Goal: Communication & Community: Answer question/provide support

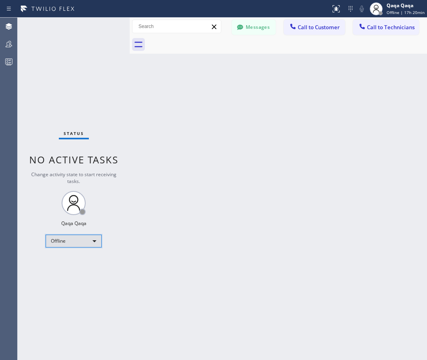
click at [83, 246] on div "Offline" at bounding box center [74, 241] width 56 height 13
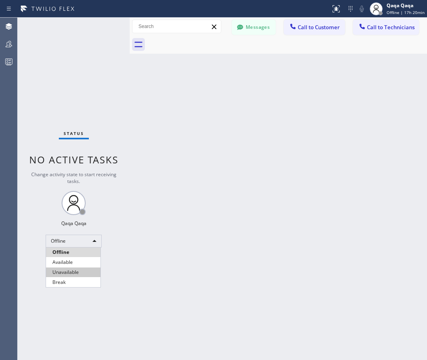
click at [78, 272] on li "Unavailable" at bounding box center [73, 273] width 54 height 10
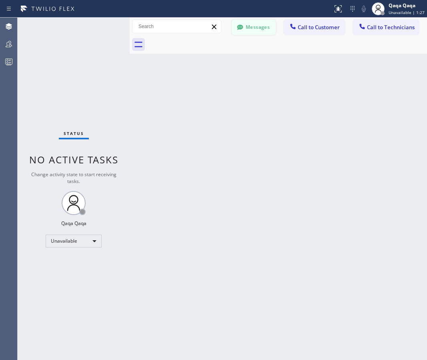
click at [252, 24] on button "Messages" at bounding box center [254, 27] width 44 height 15
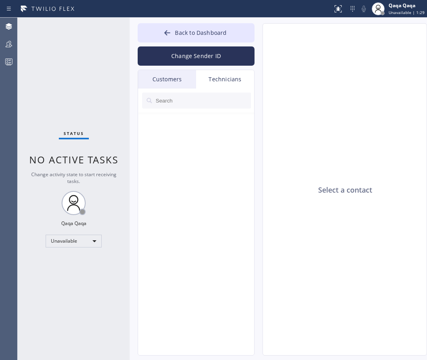
click at [170, 77] on div "Customers" at bounding box center [167, 79] width 58 height 18
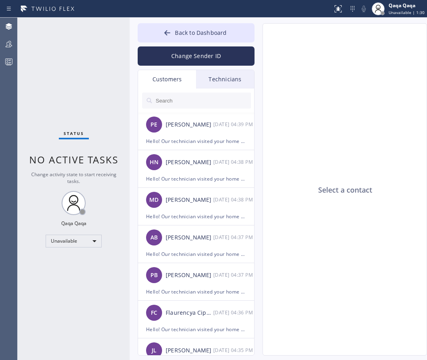
click at [189, 99] on input "text" at bounding box center [203, 101] width 96 height 16
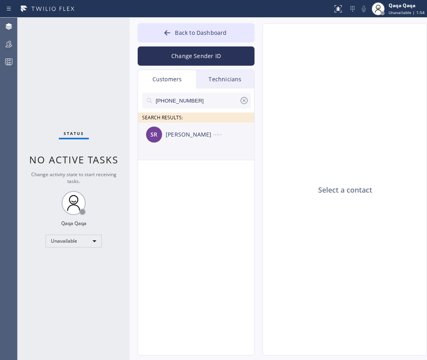
click at [187, 136] on div "[PERSON_NAME]" at bounding box center [190, 134] width 48 height 9
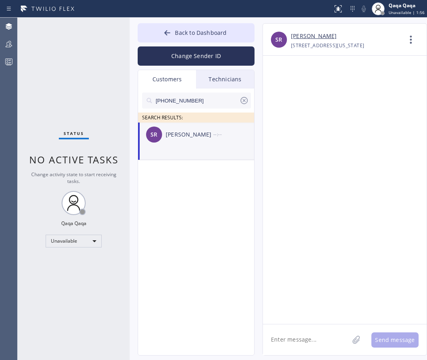
click at [314, 332] on textarea at bounding box center [306, 339] width 86 height 31
paste textarea ""Hello! Our technician visited your home [DATE]. How was your experience? Pleas…"
type textarea ""Hello! Our technician visited your home [DATE]. How was your experience? Pleas…"
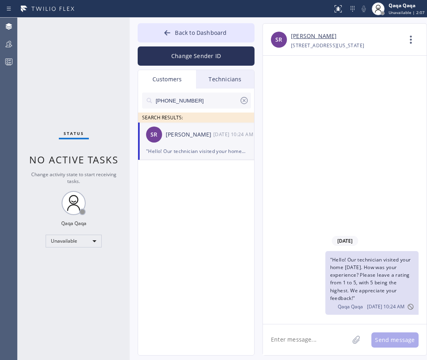
click at [201, 98] on input "[PHONE_NUMBER]" at bounding box center [197, 101] width 85 height 16
paste input "630) 258-1162"
type input "[PHONE_NUMBER]"
click at [207, 136] on div "[PERSON_NAME]" at bounding box center [190, 134] width 48 height 9
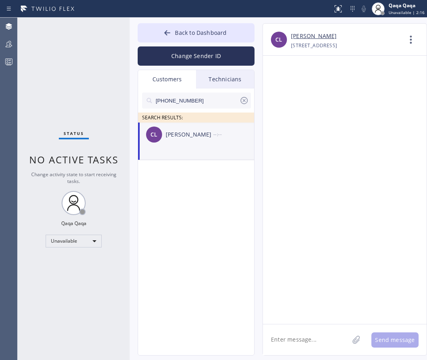
click at [174, 138] on div "[PERSON_NAME]" at bounding box center [190, 134] width 48 height 9
click at [304, 338] on textarea at bounding box center [306, 339] width 86 height 31
paste textarea ""Hello! Our technician visited your home [DATE]. How was your experience? Pleas…"
type textarea ""Hello! Our technician visited your home [DATE]. How was your experience? Pleas…"
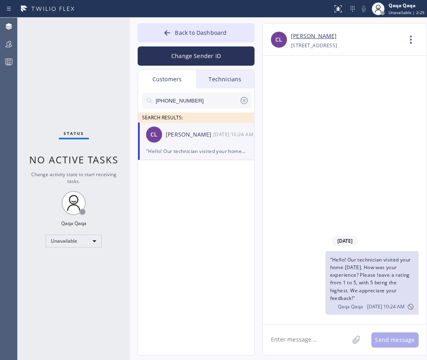
click at [219, 100] on input "[PHONE_NUMBER]" at bounding box center [197, 101] width 85 height 16
paste input "720) 940-0829"
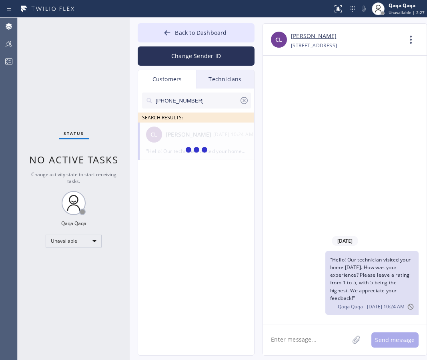
type input "[PHONE_NUMBER]"
click at [190, 139] on div "[PERSON_NAME] [PERSON_NAME] --:--" at bounding box center [196, 135] width 117 height 24
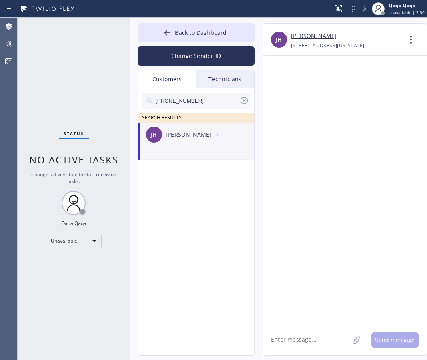
click at [303, 339] on textarea at bounding box center [306, 339] width 86 height 31
paste textarea ""Hello! Our technician visited your home [DATE]. How was your experience? Pleas…"
type textarea ""Hello! Our technician visited your home [DATE]. How was your experience? Pleas…"
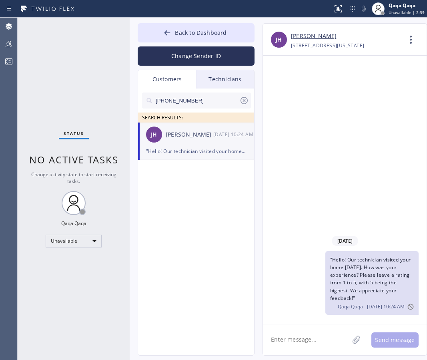
click at [207, 102] on input "[PHONE_NUMBER]" at bounding box center [197, 101] width 85 height 16
paste input "266-7500"
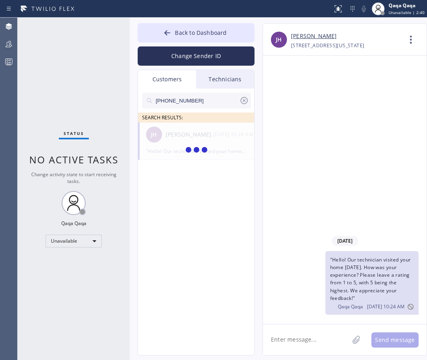
type input "[PHONE_NUMBER]"
click at [195, 135] on div "[PERSON_NAME]" at bounding box center [190, 134] width 48 height 9
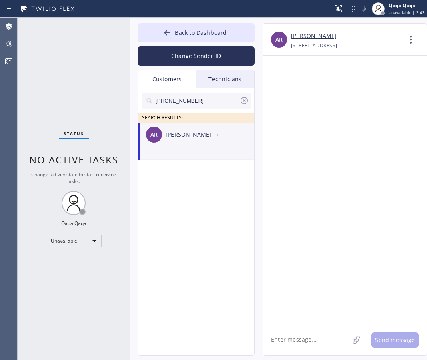
click at [299, 340] on textarea at bounding box center [306, 339] width 86 height 31
paste textarea ""Hello! Our technician visited your home [DATE]. How was your experience? Pleas…"
type textarea ""Hello! Our technician visited your home [DATE]. How was your experience? Pleas…"
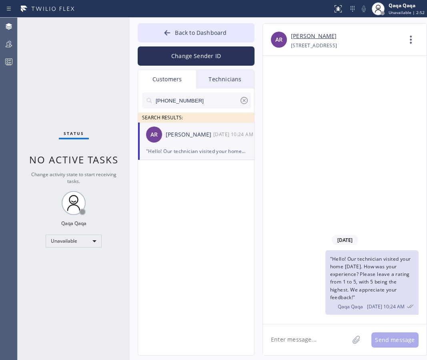
click at [183, 102] on input "[PHONE_NUMBER]" at bounding box center [197, 101] width 85 height 16
paste input "626) 375-6137"
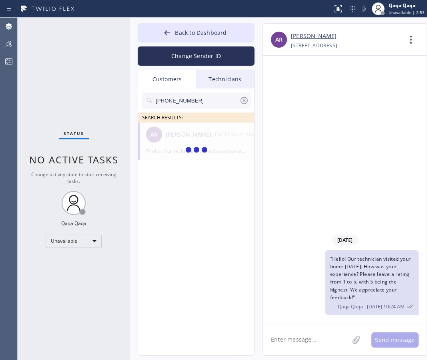
type input "[PHONE_NUMBER]"
click at [208, 137] on div "[PERSON_NAME]" at bounding box center [190, 134] width 48 height 9
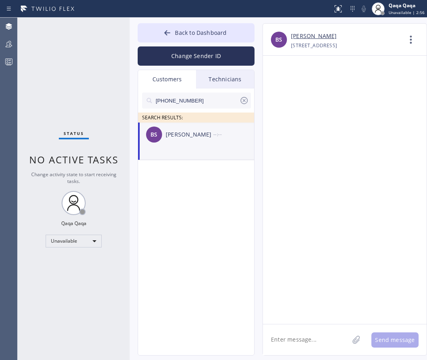
click at [287, 332] on textarea at bounding box center [306, 339] width 86 height 31
paste textarea ""Hello! Our technician visited your home [DATE]. How was your experience? Pleas…"
type textarea ""Hello! Our technician visited your home [DATE]. How was your experience? Pleas…"
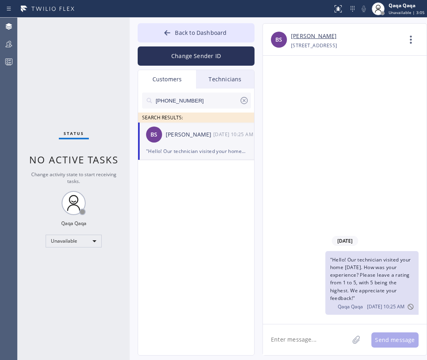
click at [205, 104] on input "[PHONE_NUMBER]" at bounding box center [197, 101] width 85 height 16
paste input "310) 569-252"
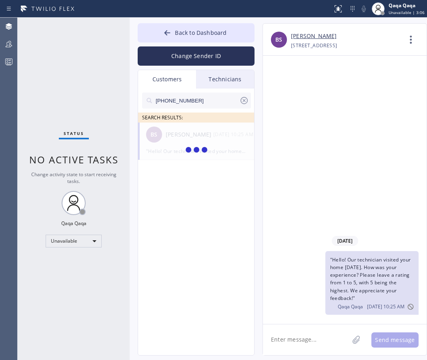
type input "[PHONE_NUMBER]"
click at [190, 136] on div "[PERSON_NAME]" at bounding box center [190, 134] width 48 height 9
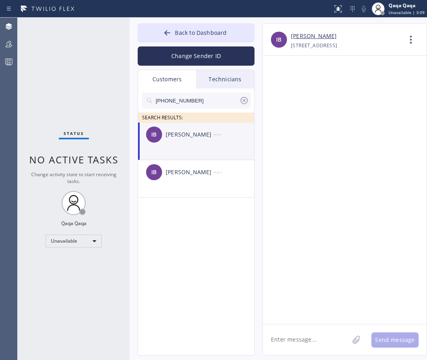
click at [300, 335] on textarea at bounding box center [306, 339] width 86 height 31
paste textarea ""Hello! Our technician visited your home [DATE]. How was your experience? Pleas…"
type textarea ""Hello! Our technician visited your home [DATE]. How was your experience? Pleas…"
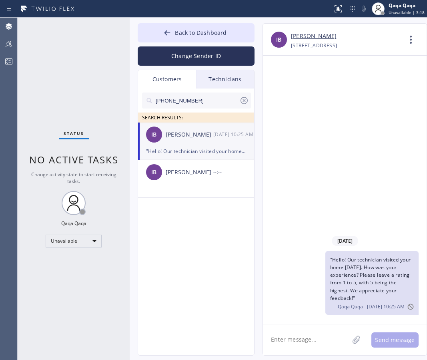
click at [223, 96] on input "[PHONE_NUMBER]" at bounding box center [197, 101] width 85 height 16
paste input "339-0853"
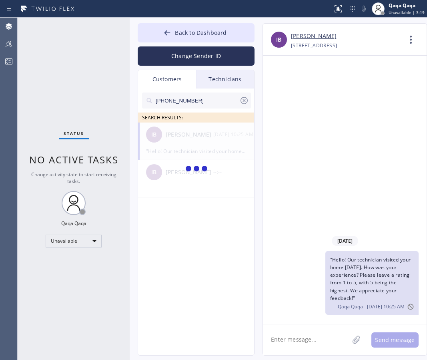
type input "[PHONE_NUMBER]"
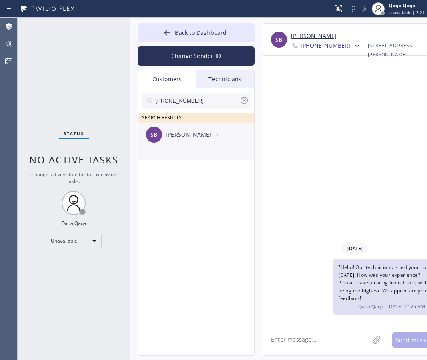
click at [191, 131] on div "[PERSON_NAME]" at bounding box center [190, 134] width 48 height 9
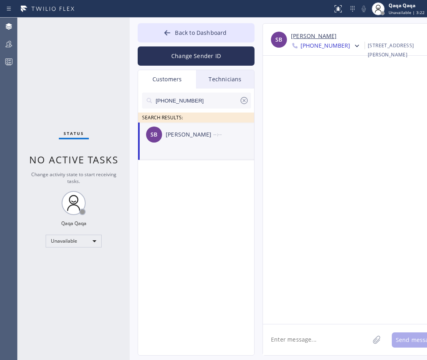
click at [302, 342] on textarea at bounding box center [316, 339] width 107 height 31
paste textarea ""Hello! Our technician visited your home [DATE]. How was your experience? Pleas…"
type textarea ""Hello! Our technician visited your home [DATE]. How was your experience? Pleas…"
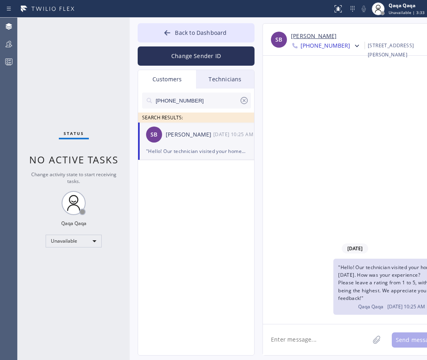
click at [199, 97] on input "[PHONE_NUMBER]" at bounding box center [197, 101] width 85 height 16
paste input "786) 777-8478"
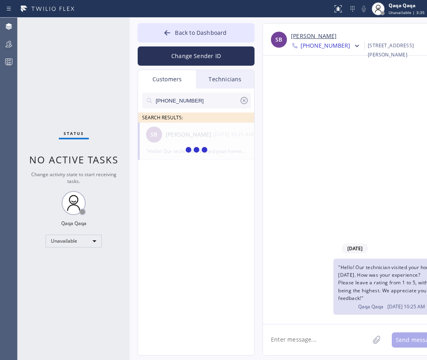
type input "[PHONE_NUMBER]"
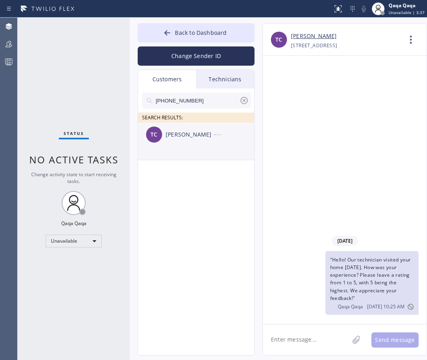
click at [188, 137] on div "[PERSON_NAME]" at bounding box center [190, 134] width 48 height 9
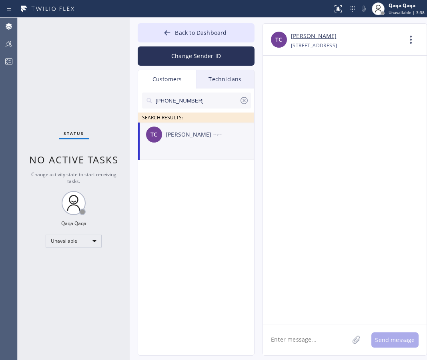
click at [295, 340] on textarea at bounding box center [306, 339] width 86 height 31
paste textarea ""Hello! Our technician visited your home [DATE]. How was your experience? Pleas…"
type textarea ""Hello! Our technician visited your home [DATE]. How was your experience? Pleas…"
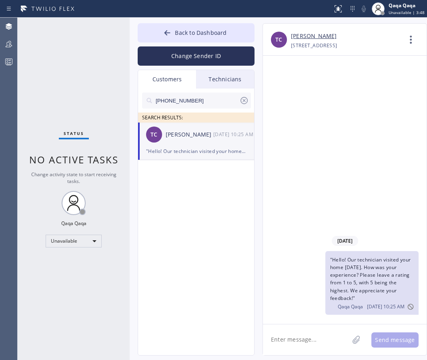
click at [204, 104] on input "[PHONE_NUMBER]" at bounding box center [197, 101] width 85 height 16
paste input "390-2716"
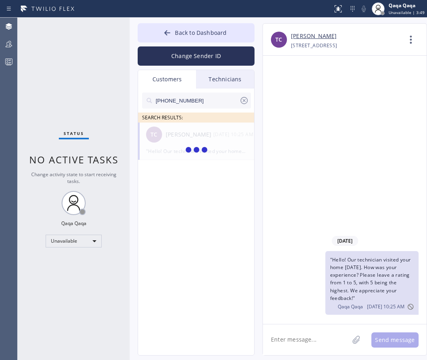
type input "[PHONE_NUMBER]"
click at [178, 138] on div "[PERSON_NAME]" at bounding box center [190, 134] width 48 height 9
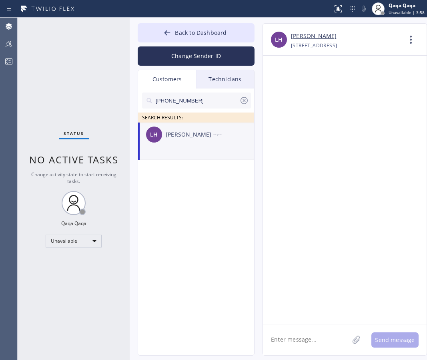
click at [307, 336] on textarea at bounding box center [306, 339] width 86 height 31
paste textarea ""Hello! Our technician visited your home [DATE]. How was your experience? Pleas…"
type textarea ""Hello! Our technician visited your home [DATE]. How was your experience? Pleas…"
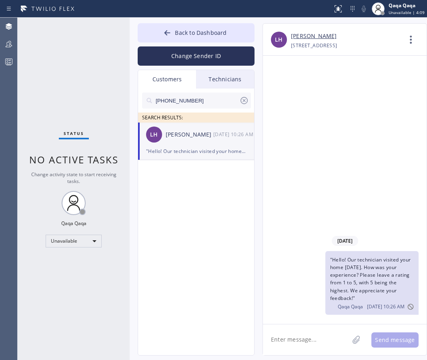
click at [213, 101] on input "[PHONE_NUMBER]" at bounding box center [197, 101] width 85 height 16
paste input "248) 921-2859"
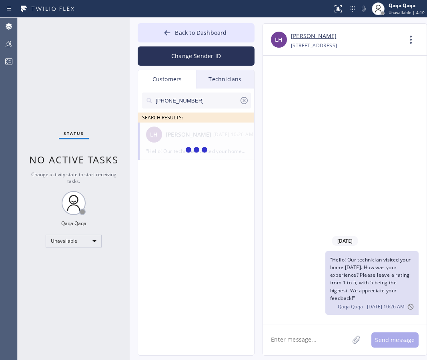
type input "[PHONE_NUMBER]"
click at [187, 133] on div "[PERSON_NAME]" at bounding box center [190, 134] width 48 height 9
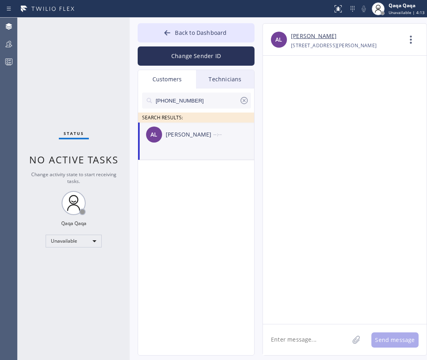
click at [299, 342] on textarea at bounding box center [306, 339] width 86 height 31
paste textarea ""Hello! Our technician visited your home [DATE]. How was your experience? Pleas…"
type textarea ""Hello! Our technician visited your home [DATE]. How was your experience? Pleas…"
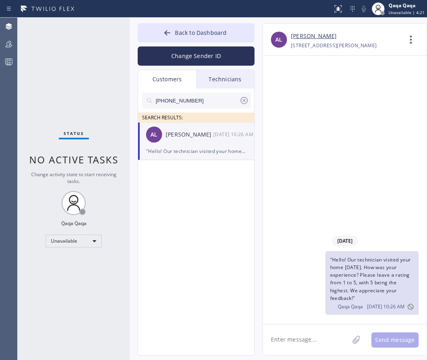
click at [217, 96] on input "[PHONE_NUMBER]" at bounding box center [197, 101] width 85 height 16
paste input "714) 476-2161"
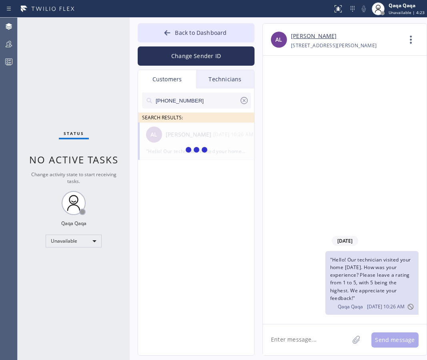
type input "[PHONE_NUMBER]"
click at [191, 138] on div "[PERSON_NAME]" at bounding box center [190, 134] width 48 height 9
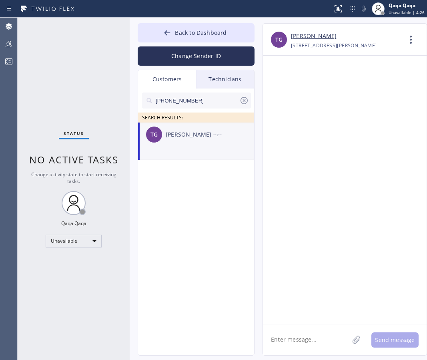
click at [303, 338] on textarea at bounding box center [306, 339] width 86 height 31
paste textarea ""Hello! Our technician visited your home [DATE]. How was your experience? Pleas…"
type textarea ""Hello! Our technician visited your home [DATE]. How was your experience? Pleas…"
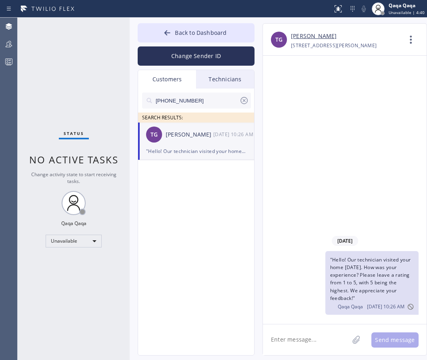
click at [205, 97] on input "[PHONE_NUMBER]" at bounding box center [197, 101] width 85 height 16
paste input "562) 547-1425"
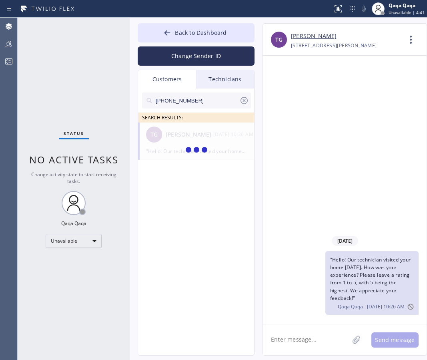
type input "[PHONE_NUMBER]"
click at [187, 137] on div "[PERSON_NAME]" at bounding box center [190, 134] width 48 height 9
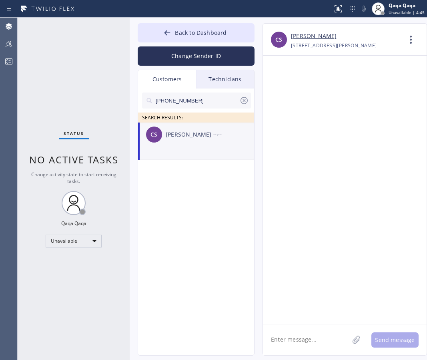
click at [285, 342] on textarea at bounding box center [306, 339] width 86 height 31
paste textarea ""Hello! Our technician visited your home [DATE]. How was your experience? Pleas…"
type textarea ""Hello! Our technician visited your home [DATE]. How was your experience? Pleas…"
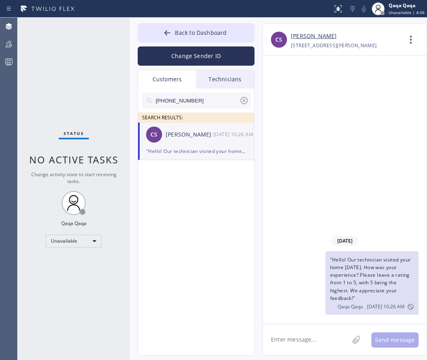
click at [196, 103] on input "[PHONE_NUMBER]" at bounding box center [197, 101] width 85 height 16
paste input "310) 497-6667"
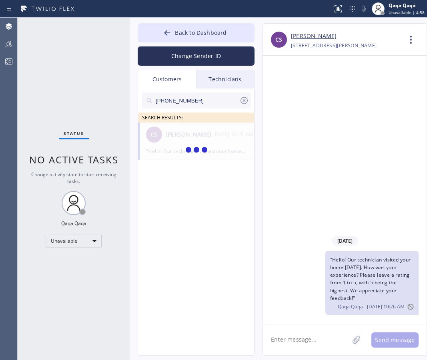
type input "[PHONE_NUMBER]"
click at [185, 139] on div "DP [PERSON_NAME] --:--" at bounding box center [196, 135] width 117 height 24
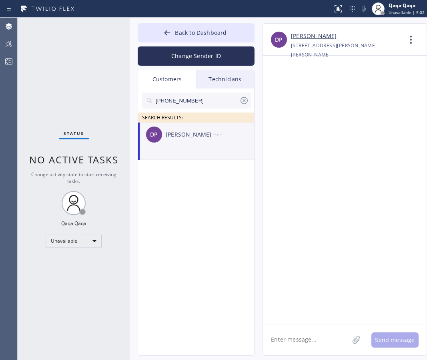
click at [297, 337] on textarea at bounding box center [306, 339] width 86 height 31
paste textarea ""Hello! Our technician visited your home [DATE]. How was your experience? Pleas…"
type textarea ""Hello! Our technician visited your home [DATE]. How was your experience? Pleas…"
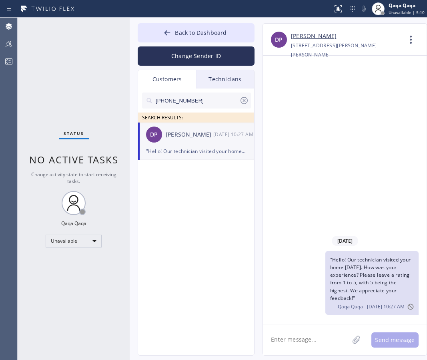
click at [216, 100] on input "[PHONE_NUMBER]" at bounding box center [197, 101] width 85 height 16
paste input "626) 354-6725"
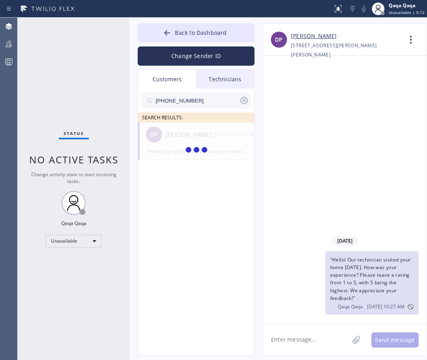
type input "[PHONE_NUMBER]"
click at [185, 135] on div "[PERSON_NAME]" at bounding box center [190, 134] width 48 height 9
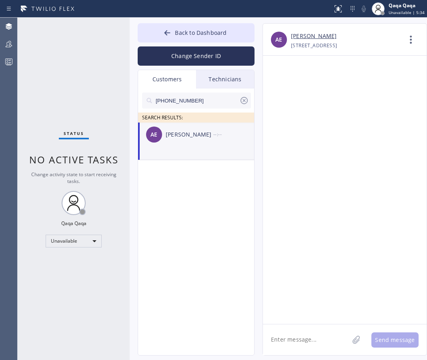
click at [286, 342] on textarea at bounding box center [306, 339] width 86 height 31
paste textarea ""Hello! Our technician visited your home [DATE]. How was your experience? Pleas…"
type textarea ""Hello! Our technician visited your home [DATE]. How was your experience? Pleas…"
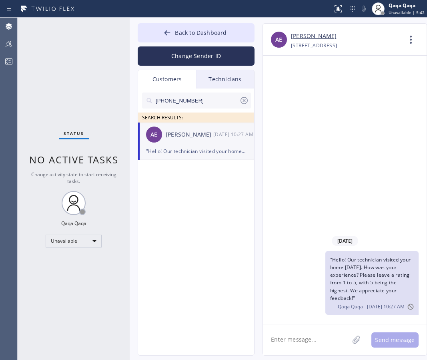
click at [182, 99] on input "[PHONE_NUMBER]" at bounding box center [197, 101] width 85 height 16
paste input "949) 500-3988"
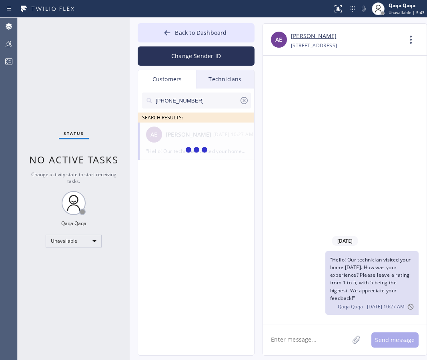
type input "[PHONE_NUMBER]"
click at [183, 137] on div "[PERSON_NAME]" at bounding box center [190, 134] width 48 height 9
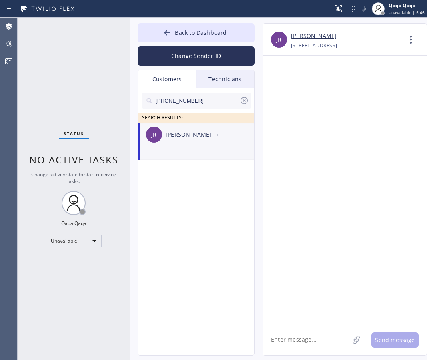
click at [292, 331] on textarea at bounding box center [306, 339] width 86 height 31
paste textarea ""Hello! Our technician visited your home [DATE]. How was your experience? Pleas…"
type textarea ""Hello! Our technician visited your home [DATE]. How was your experience? Pleas…"
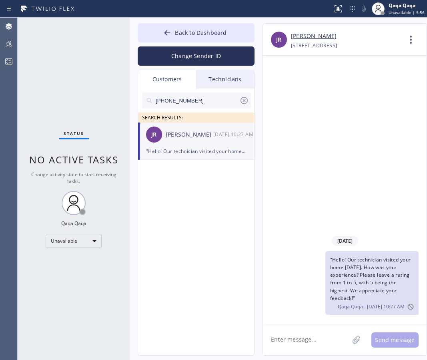
click at [208, 106] on input "[PHONE_NUMBER]" at bounding box center [197, 101] width 85 height 16
paste input "650) 235-6800"
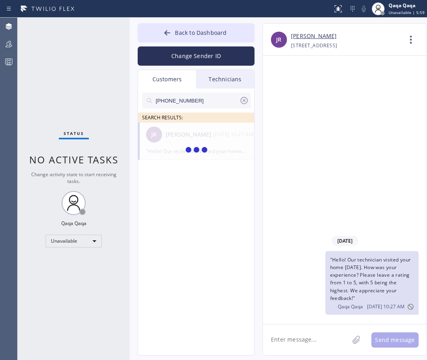
type input "[PHONE_NUMBER]"
click at [189, 141] on div "[PERSON_NAME] --:--" at bounding box center [196, 135] width 117 height 24
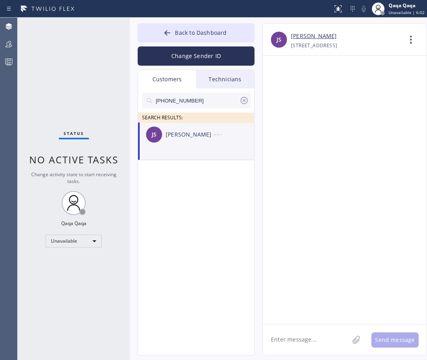
click at [306, 328] on textarea at bounding box center [306, 339] width 86 height 31
paste textarea ""Hello! Our technician visited your home [DATE]. How was your experience? Pleas…"
type textarea ""Hello! Our technician visited your home [DATE]. How was your experience? Pleas…"
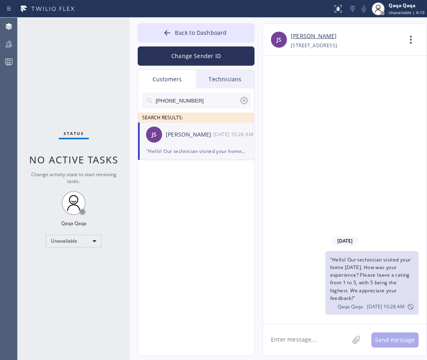
click at [207, 98] on input "[PHONE_NUMBER]" at bounding box center [197, 101] width 85 height 16
paste input "465-5973"
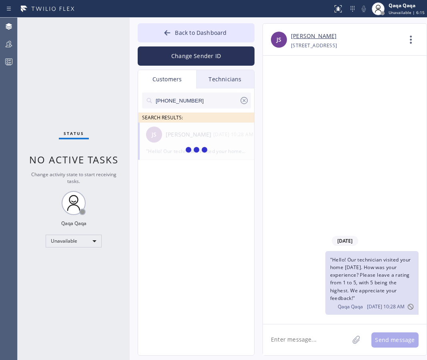
type input "[PHONE_NUMBER]"
click at [205, 135] on div "[PERSON_NAME]" at bounding box center [190, 134] width 48 height 9
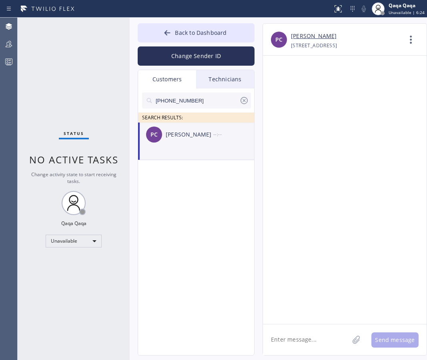
click at [309, 338] on textarea at bounding box center [306, 339] width 86 height 31
paste textarea ""Hello! Our technician visited your home [DATE]. How was your experience? Pleas…"
type textarea ""Hello! Our technician visited your home [DATE]. How was your experience? Pleas…"
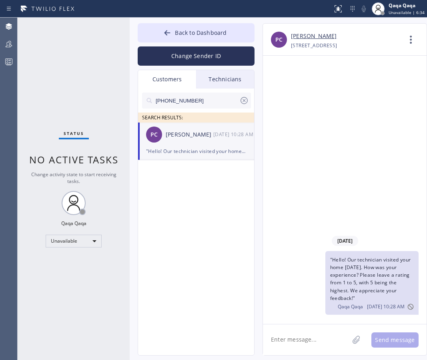
click at [211, 103] on input "[PHONE_NUMBER]" at bounding box center [197, 101] width 85 height 16
paste input "408) 218-1922"
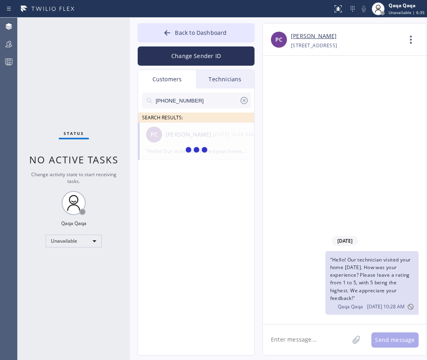
type input "[PHONE_NUMBER]"
click at [189, 137] on div "Vali Javaherchian" at bounding box center [190, 134] width 48 height 9
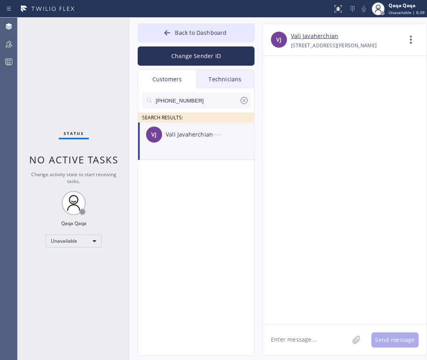
click at [328, 345] on textarea at bounding box center [306, 339] width 86 height 31
paste textarea ""Hello! Our technician visited your home [DATE]. How was your experience? Pleas…"
type textarea ""Hello! Our technician visited your home [DATE]. How was your experience? Pleas…"
